Goal: Task Accomplishment & Management: Manage account settings

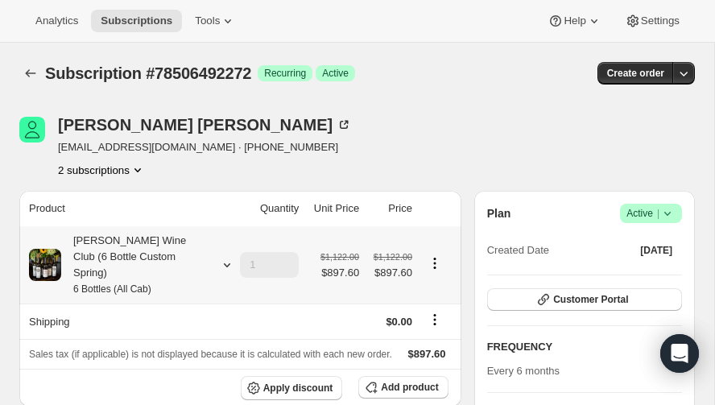
click at [226, 257] on icon at bounding box center [227, 265] width 16 height 16
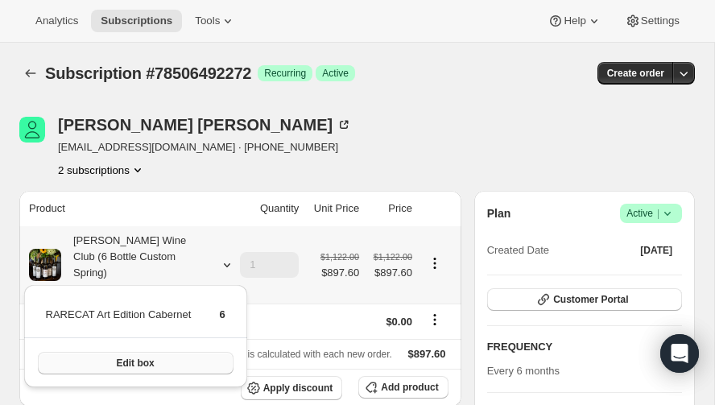
click at [143, 358] on span "Edit box" at bounding box center [135, 363] width 38 height 13
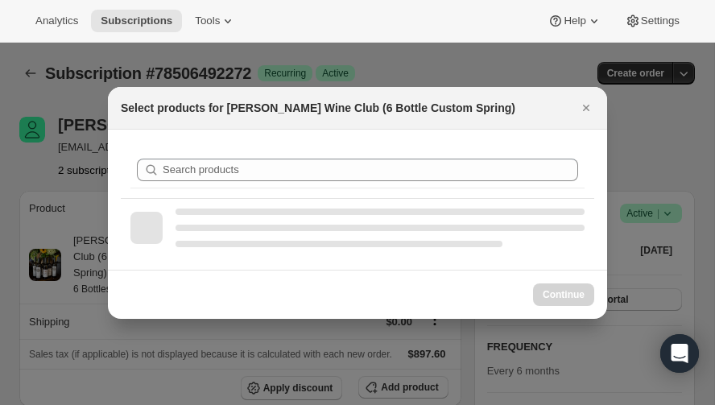
select select "gid://shopify/ProductVariant/52416537985392"
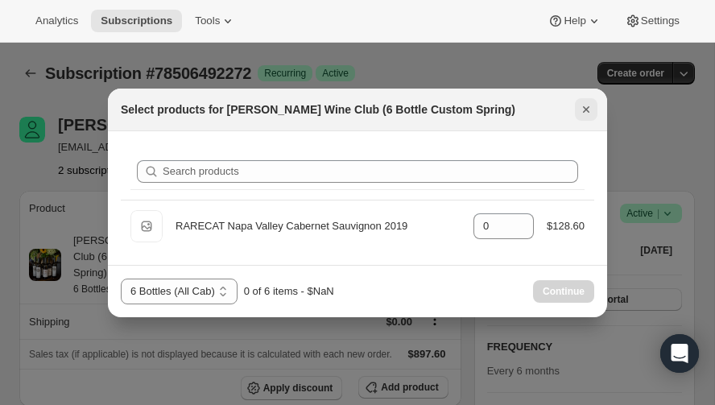
click at [586, 107] on icon "Close" at bounding box center [586, 110] width 16 height 16
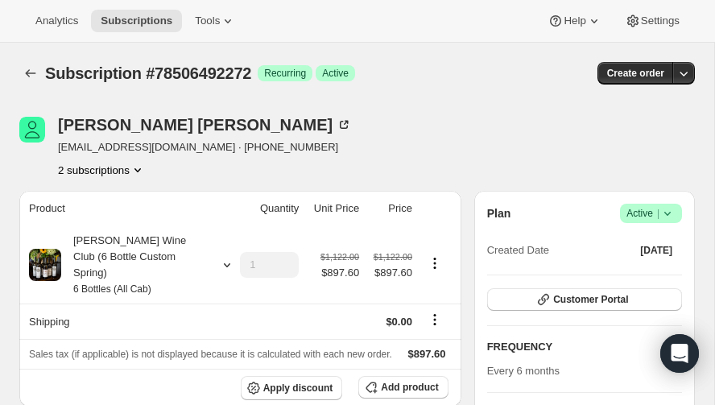
click at [139, 166] on icon "Product actions" at bounding box center [138, 170] width 16 height 16
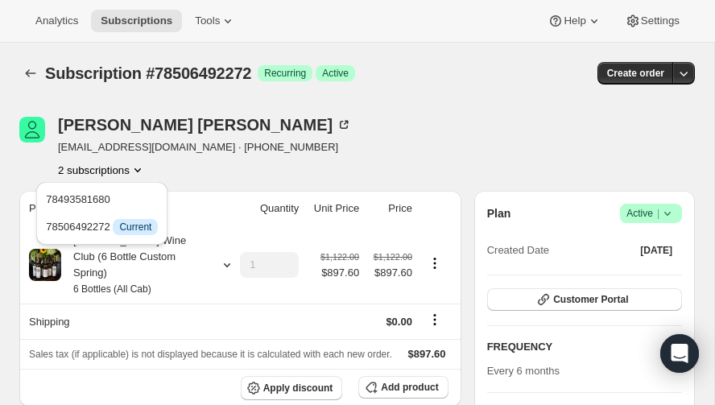
click at [400, 122] on div "Bret Wilson bgwilson1958@gmail.com · +19134323295 2 subscriptions" at bounding box center [255, 147] width 473 height 61
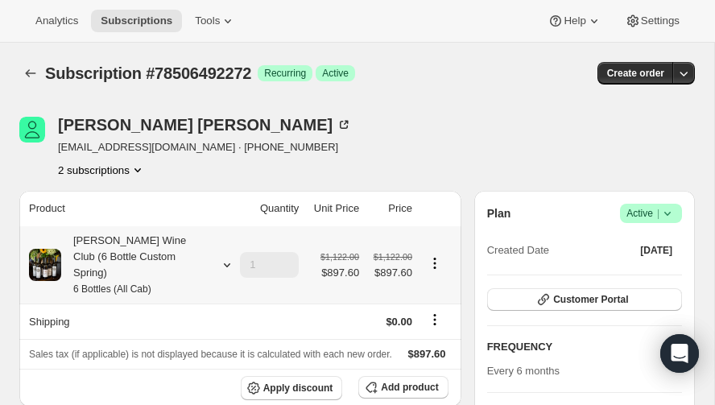
click at [437, 255] on icon "Product actions" at bounding box center [435, 263] width 16 height 16
click at [430, 284] on span "Edit box" at bounding box center [435, 285] width 38 height 12
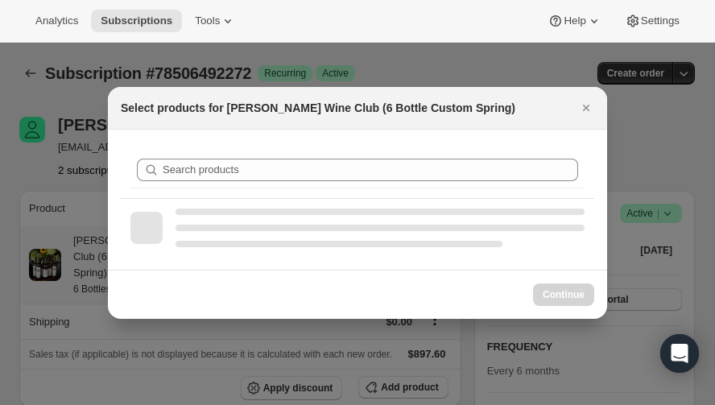
select select "gid://shopify/ProductVariant/52416537985392"
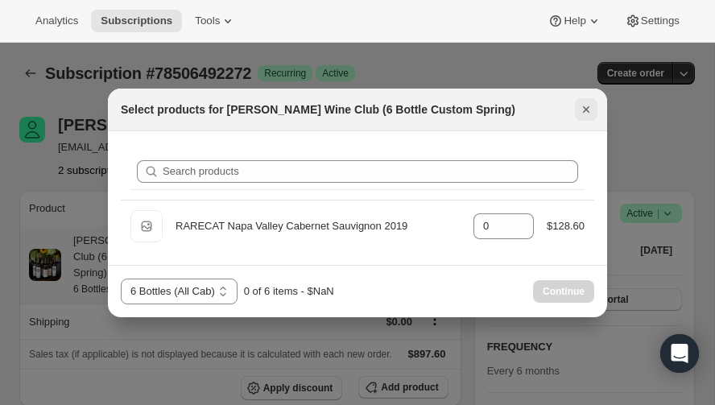
click at [586, 109] on icon "Close" at bounding box center [586, 110] width 16 height 16
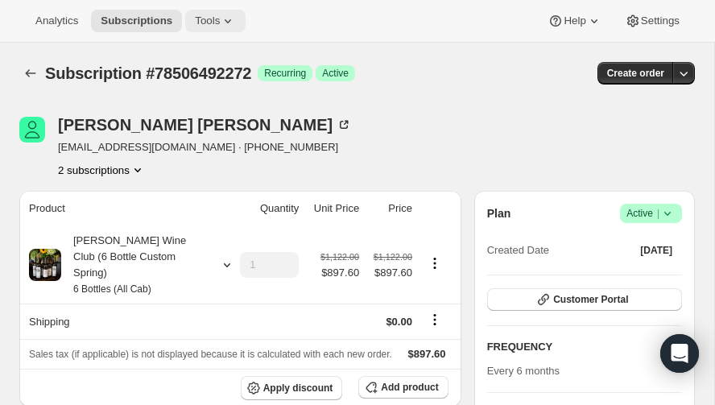
click at [220, 19] on icon at bounding box center [228, 21] width 16 height 16
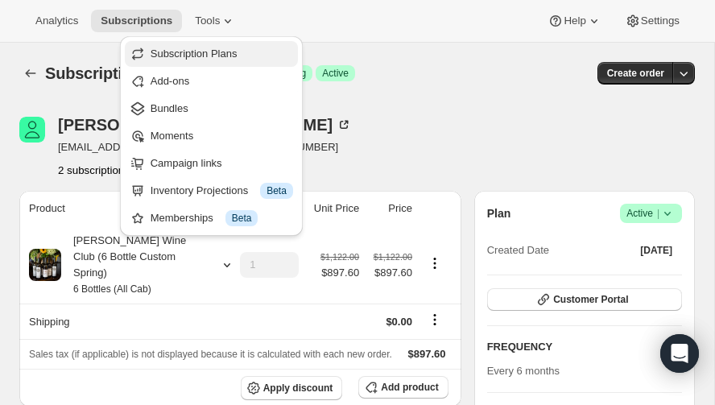
click at [200, 48] on span "Subscription Plans" at bounding box center [194, 54] width 87 height 12
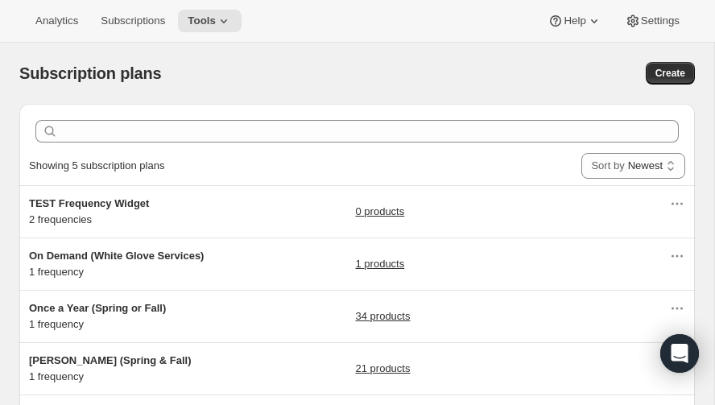
click at [305, 302] on div "Once a Year (Spring or Fall) 1 frequency 34 products" at bounding box center [349, 316] width 640 height 32
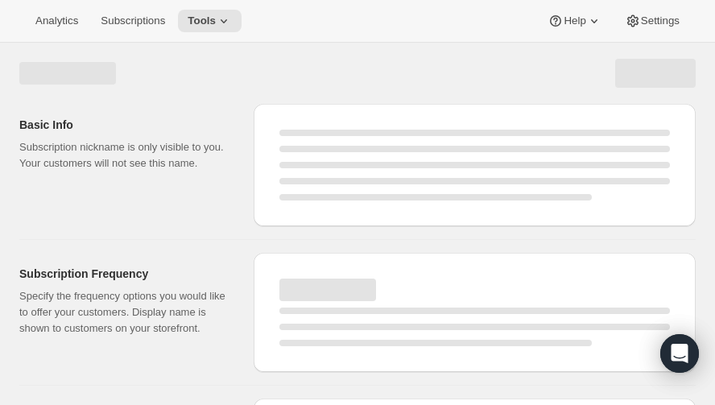
select select "WEEK"
select select "MONTH"
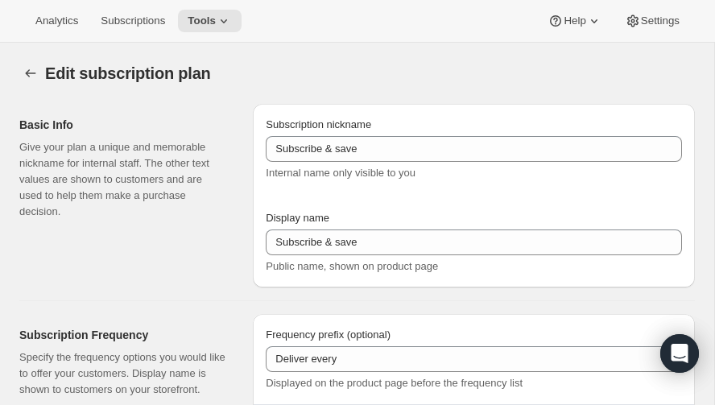
checkbox input "true"
select select "YEARDAY"
select select "3"
select select "15"
select select "10"
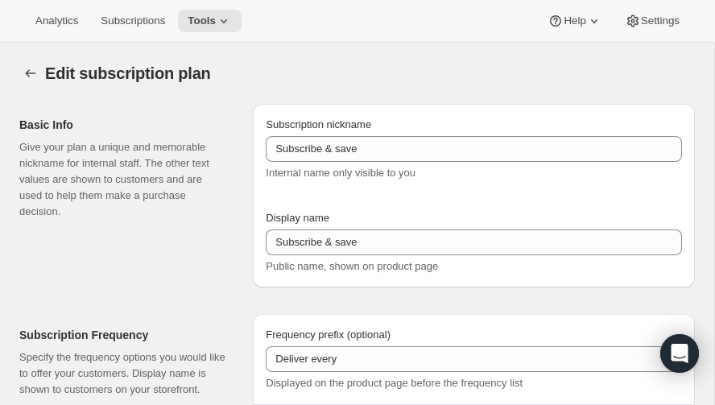
select select "15"
type input "Once a Year (Spring or Fall)"
type input "RARECAT Annual Allocation"
type input "1"
select select "YEAR"
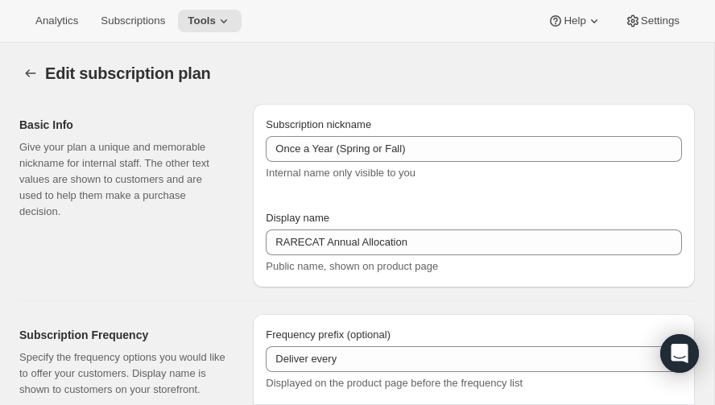
type input "every Spring or Fall"
type input "20"
checkbox input "true"
click at [219, 19] on icon at bounding box center [224, 21] width 16 height 16
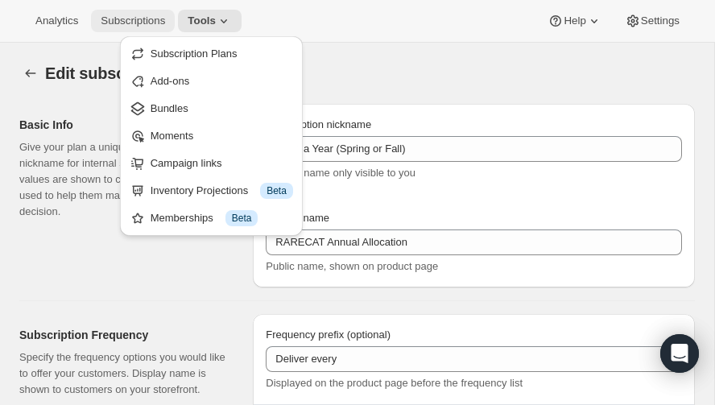
click at [146, 15] on span "Subscriptions" at bounding box center [133, 21] width 64 height 13
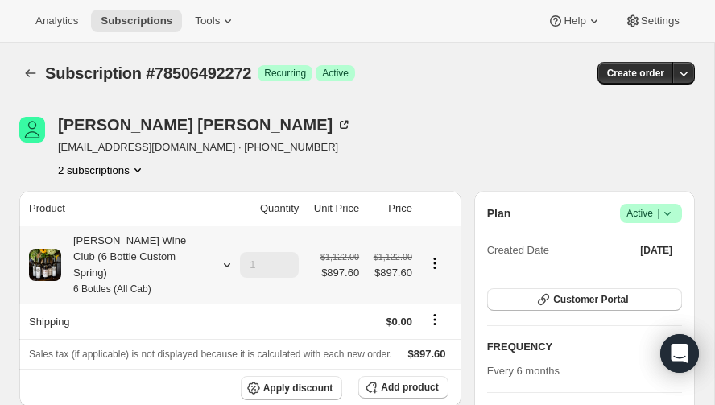
click at [226, 263] on icon at bounding box center [227, 265] width 6 height 4
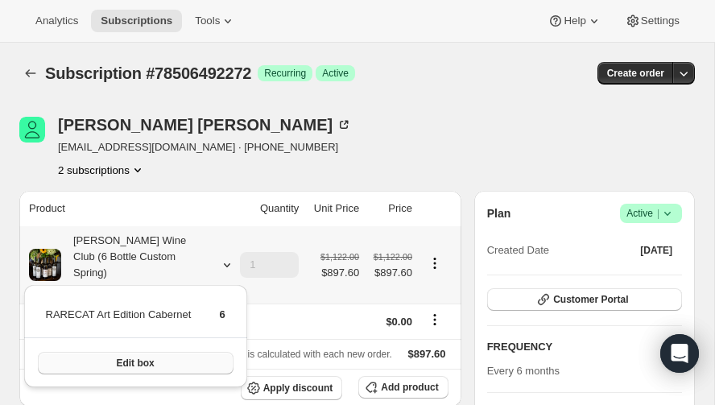
click at [139, 357] on span "Edit box" at bounding box center [135, 363] width 38 height 13
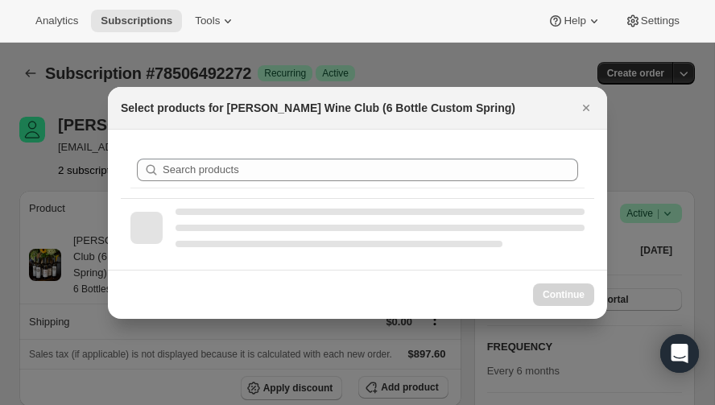
select select "gid://shopify/ProductVariant/52416537985392"
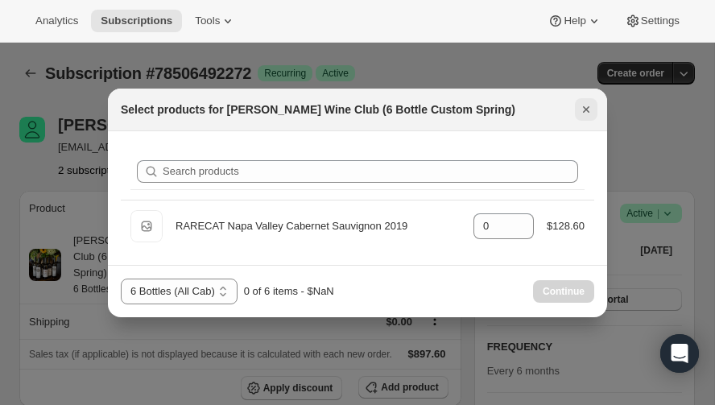
click at [586, 110] on icon "Close" at bounding box center [586, 110] width 16 height 16
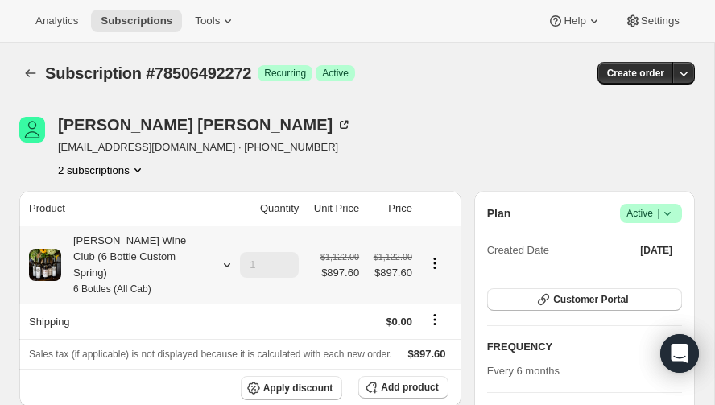
click at [225, 257] on icon at bounding box center [227, 265] width 16 height 16
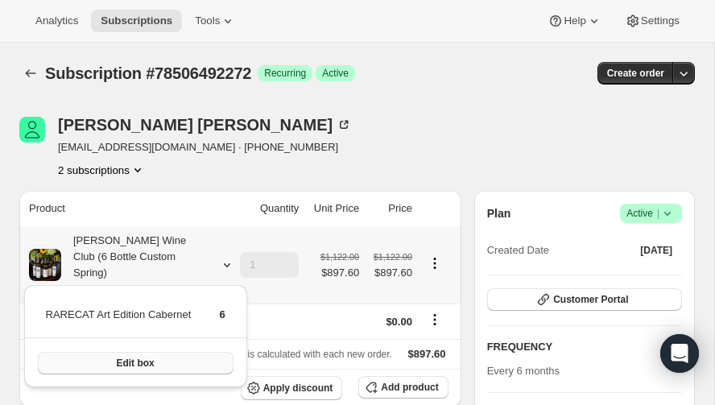
click at [137, 359] on span "Edit box" at bounding box center [135, 363] width 38 height 13
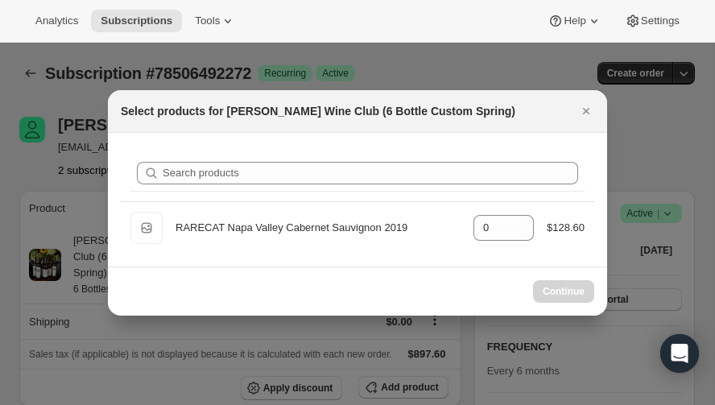
select select "gid://shopify/ProductVariant/52416537985392"
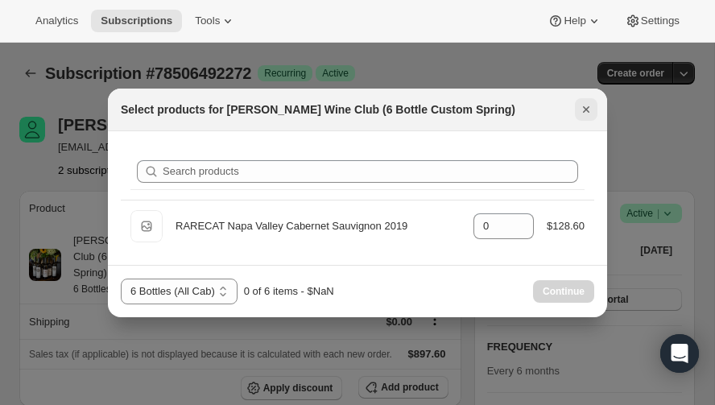
click at [586, 106] on icon "Close" at bounding box center [586, 110] width 16 height 16
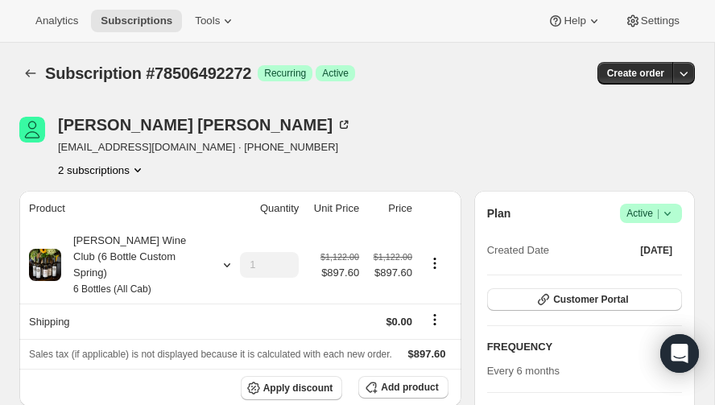
click at [137, 166] on icon "Product actions" at bounding box center [138, 170] width 16 height 16
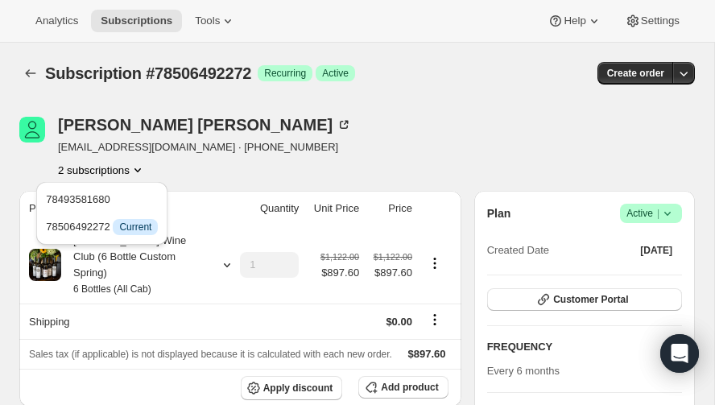
click at [137, 167] on icon "Product actions" at bounding box center [138, 170] width 16 height 16
click at [445, 48] on div "Subscription #78506492272. This page is ready Subscription #78506492272 Success…" at bounding box center [357, 73] width 676 height 61
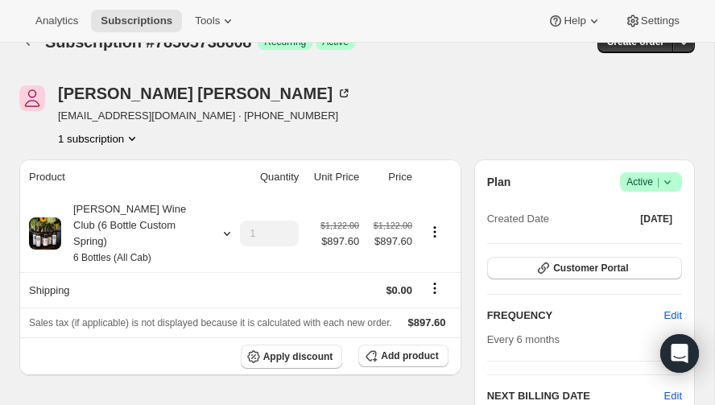
scroll to position [25, 0]
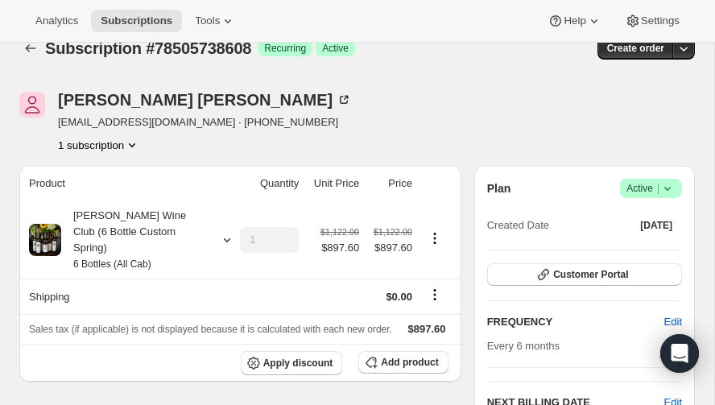
click at [669, 185] on icon at bounding box center [668, 188] width 16 height 16
click at [669, 186] on icon at bounding box center [668, 188] width 16 height 16
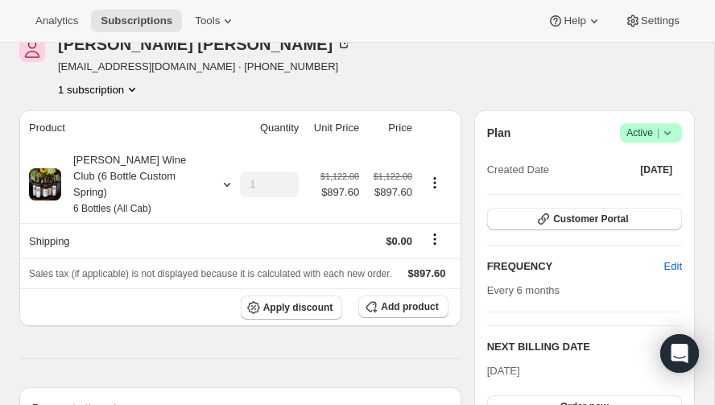
scroll to position [85, 0]
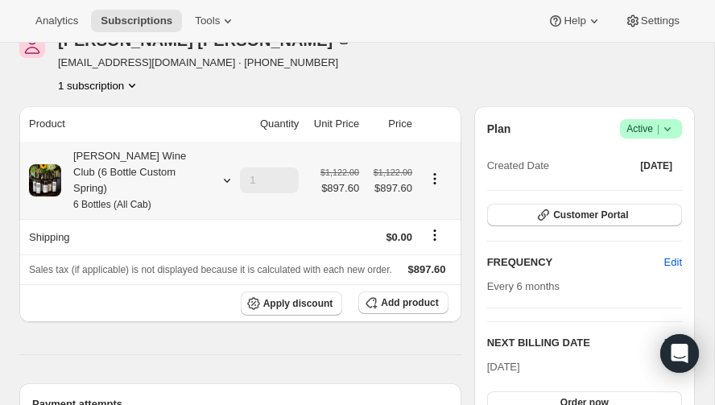
click at [226, 172] on icon at bounding box center [227, 180] width 16 height 16
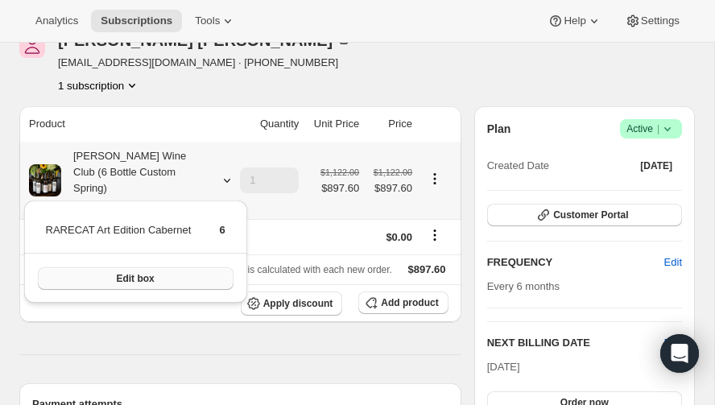
click at [140, 277] on span "Edit box" at bounding box center [135, 278] width 38 height 13
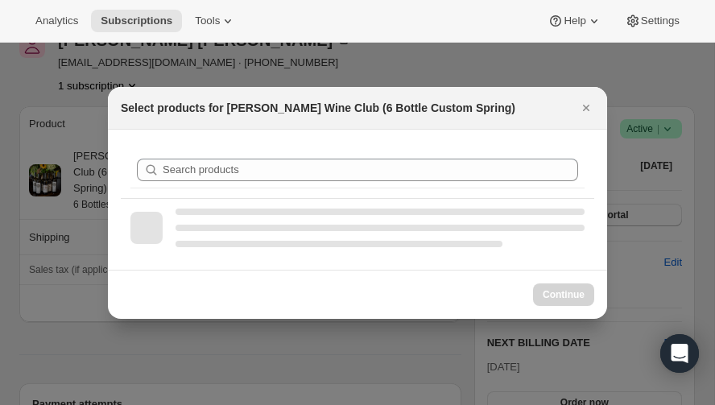
select select "gid://shopify/ProductVariant/52416537985392"
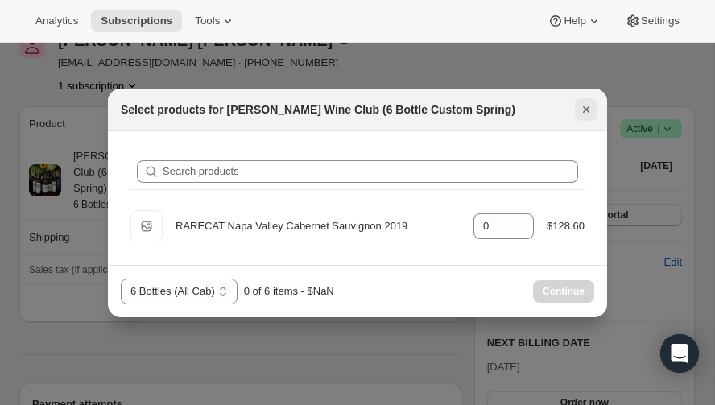
click at [582, 106] on icon "Close" at bounding box center [586, 110] width 16 height 16
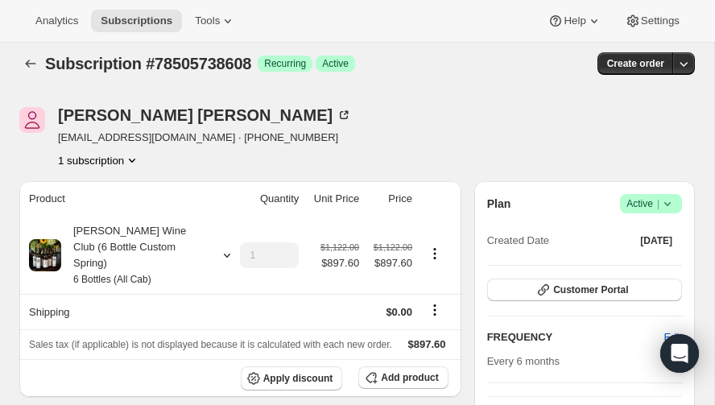
scroll to position [0, 0]
